Goal: Task Accomplishment & Management: Use online tool/utility

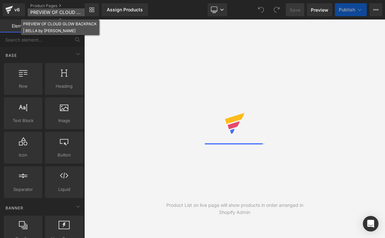
click at [58, 13] on span "PREVIEW OF CLOUD GLOW BACKPACK | BELLA by [PERSON_NAME]" at bounding box center [56, 12] width 53 height 5
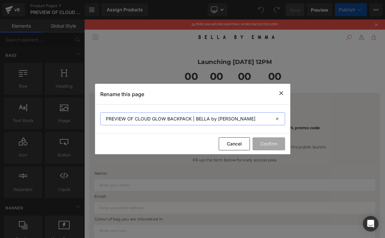
click at [152, 118] on input "PREVIEW OF CLOUD GLOW BACKPACK | BELLA by [PERSON_NAME]" at bounding box center [192, 119] width 185 height 13
click at [154, 119] on input "PREVIEW OF CLOUD GLOW BACKPACK | BELLA by [PERSON_NAME]" at bounding box center [192, 119] width 185 height 13
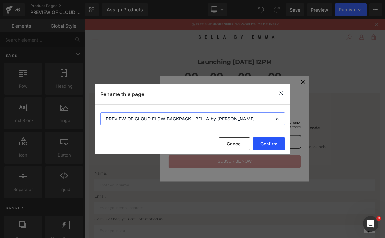
type input "PREVIEW OF CLOUD FLOW BACKPACK | BELLA by [PERSON_NAME]"
click at [280, 142] on button "Confirm" at bounding box center [268, 144] width 33 height 13
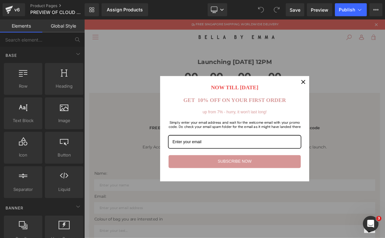
click at [370, 102] on icon "close icon" at bounding box center [370, 101] width 5 height 5
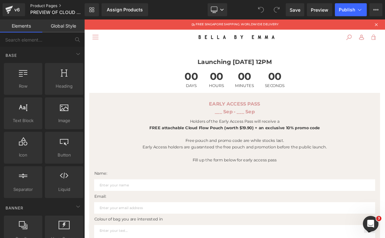
click at [43, 8] on link "Product Pages" at bounding box center [62, 5] width 65 height 5
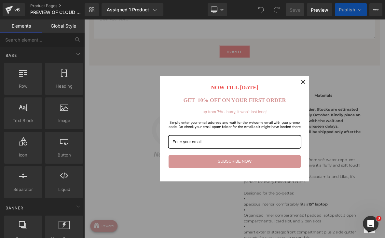
click at [369, 101] on icon "close icon" at bounding box center [370, 101] width 5 height 5
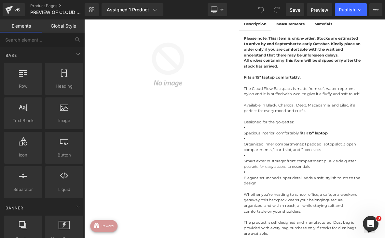
scroll to position [362, 0]
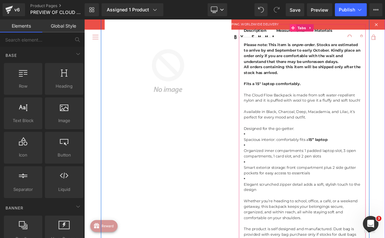
click at [353, 34] on span at bounding box center [357, 31] width 8 height 10
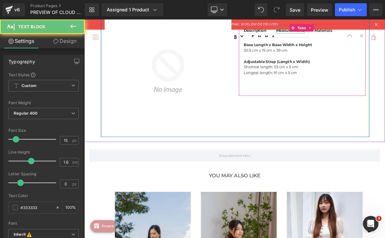
click at [346, 35] on b "Measurements" at bounding box center [353, 34] width 37 height 6
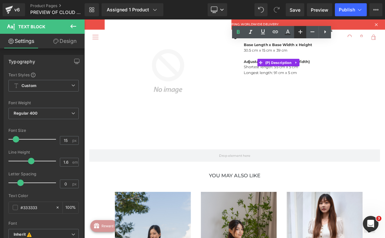
scroll to position [274, 0]
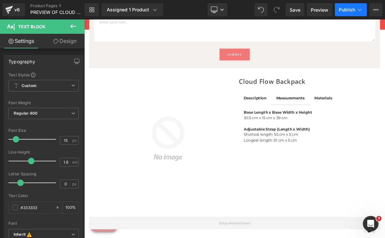
click at [348, 7] on button "Publish" at bounding box center [351, 9] width 32 height 13
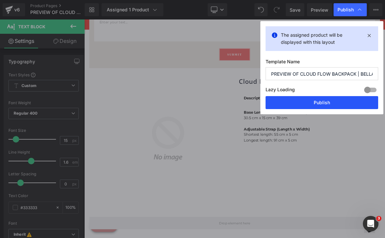
click at [319, 103] on button "Publish" at bounding box center [321, 102] width 113 height 13
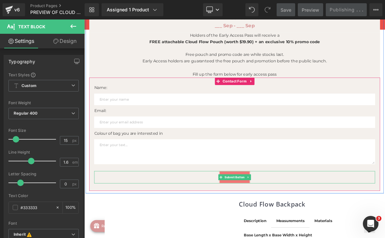
scroll to position [112, 0]
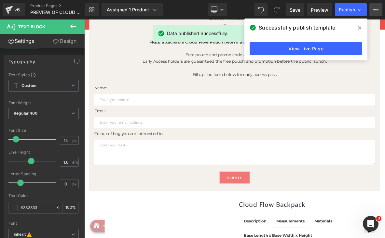
click at [375, 10] on icon at bounding box center [376, 9] width 2 height 1
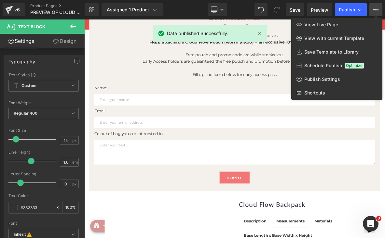
click at [257, 99] on div at bounding box center [234, 129] width 301 height 219
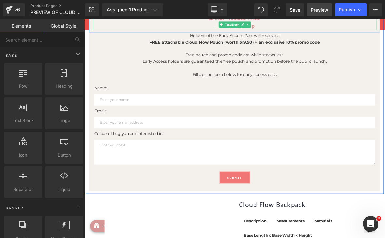
click at [320, 11] on span "Preview" at bounding box center [320, 10] width 18 height 7
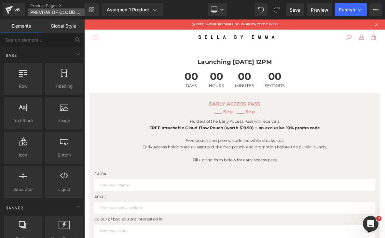
scroll to position [0, 0]
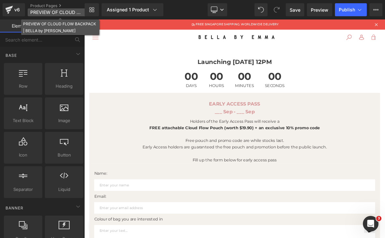
click at [81, 13] on span "PREVIEW OF CLOUD FLOW BACKPACK | BELLA by [PERSON_NAME]" at bounding box center [56, 12] width 53 height 5
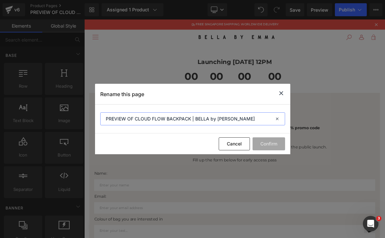
drag, startPoint x: 235, startPoint y: 118, endPoint x: 190, endPoint y: 117, distance: 44.9
click at [190, 118] on input "PREVIEW OF CLOUD FLOW BACKPACK | BELLA by [PERSON_NAME]" at bounding box center [192, 119] width 185 height 13
click at [116, 118] on input "PREVIEW OF CLOUD FLOW BACKPACK" at bounding box center [192, 119] width 185 height 13
type input "EARLY ACCESS OF CLOUD FLOW BACKPACK"
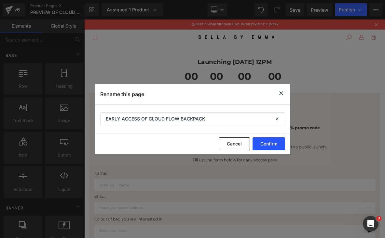
click at [273, 141] on button "Confirm" at bounding box center [268, 144] width 33 height 13
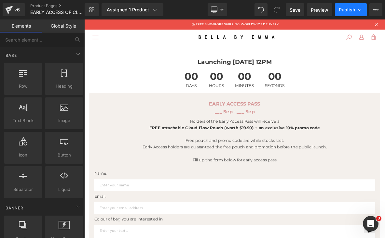
click at [342, 8] on span "Publish" at bounding box center [347, 9] width 16 height 5
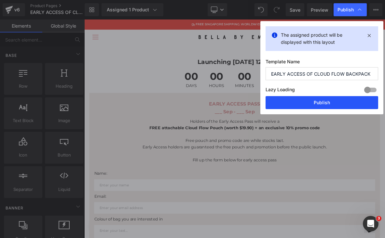
click at [320, 106] on button "Publish" at bounding box center [321, 102] width 113 height 13
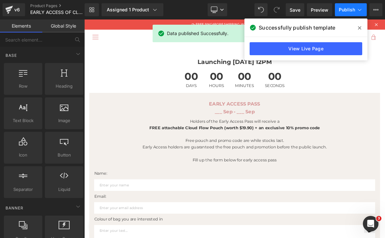
click at [352, 11] on span "Publish" at bounding box center [347, 9] width 16 height 5
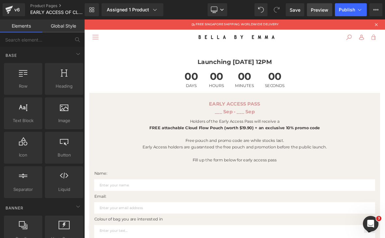
click at [324, 11] on span "Preview" at bounding box center [320, 10] width 18 height 7
click at [373, 9] on button "View Live Page View with current Template Save Template to Library Schedule Pub…" at bounding box center [375, 9] width 13 height 13
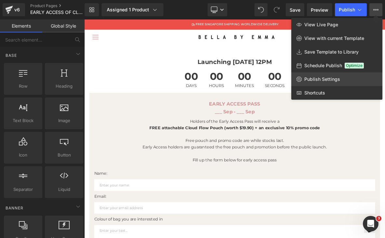
click at [325, 83] on link "Publish Settings" at bounding box center [336, 80] width 91 height 14
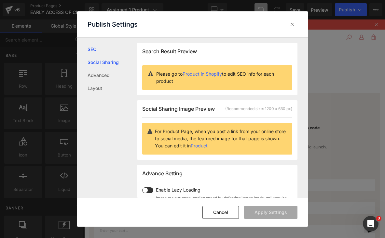
click at [121, 62] on link "Social Sharing" at bounding box center [111, 62] width 49 height 13
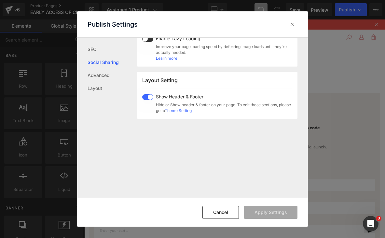
scroll to position [17, 0]
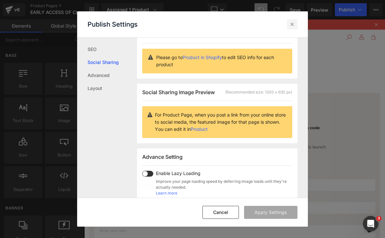
click at [294, 25] on icon at bounding box center [292, 24] width 7 height 7
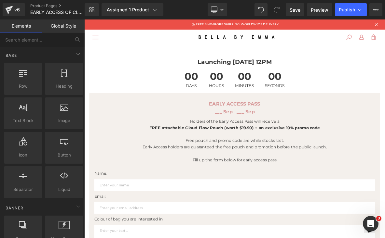
click at [139, 2] on div "Library Assigned 1 Product Product Preview Cloud Flow Backpack Manage assigned …" at bounding box center [235, 10] width 300 height 20
click at [297, 10] on span "Save" at bounding box center [294, 10] width 11 height 7
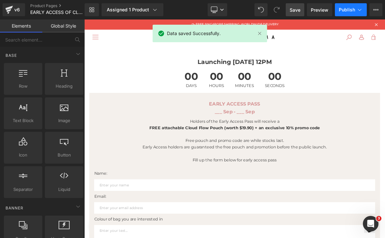
click at [344, 15] on button "Publish" at bounding box center [351, 9] width 32 height 13
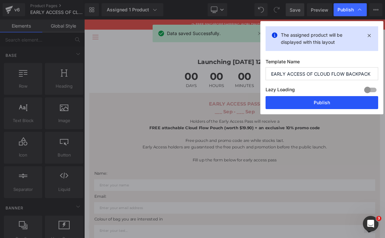
click at [329, 101] on button "Publish" at bounding box center [321, 102] width 113 height 13
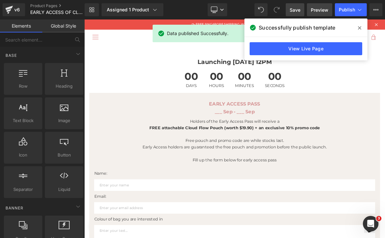
click at [316, 12] on span "Preview" at bounding box center [320, 10] width 18 height 7
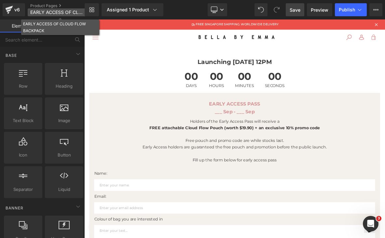
click at [43, 8] on p "EARLY ACCESS OF CLOUD FLOW BACKPACK" at bounding box center [60, 12] width 65 height 8
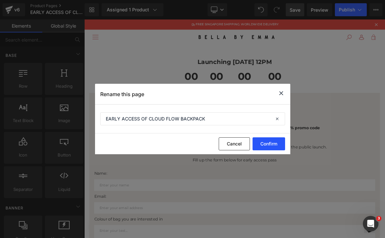
click at [264, 146] on button "Confirm" at bounding box center [268, 144] width 33 height 13
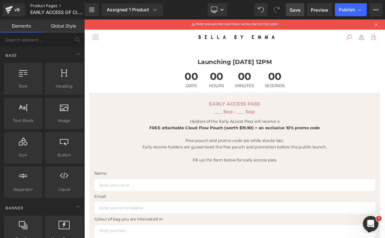
click at [53, 6] on link "Product Pages" at bounding box center [62, 5] width 65 height 5
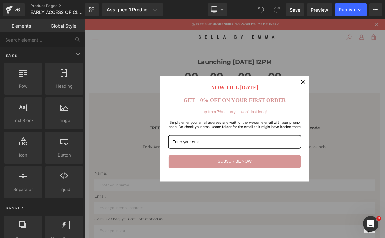
click at [370, 101] on icon "close icon" at bounding box center [370, 101] width 5 height 5
